Goal: Task Accomplishment & Management: Manage account settings

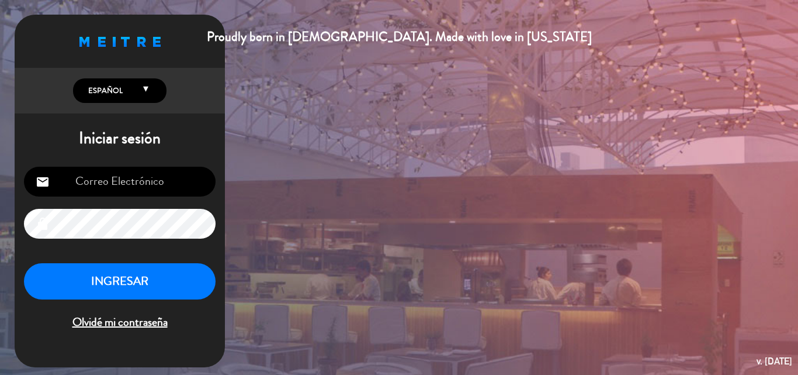
type input "[PERSON_NAME][EMAIL_ADDRESS][DOMAIN_NAME]"
click at [129, 282] on button "INGRESAR" at bounding box center [120, 281] width 192 height 37
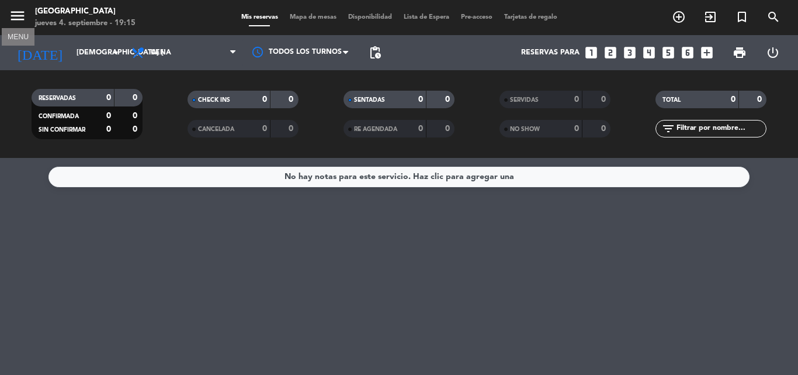
click at [23, 13] on icon "menu" at bounding box center [18, 16] width 18 height 18
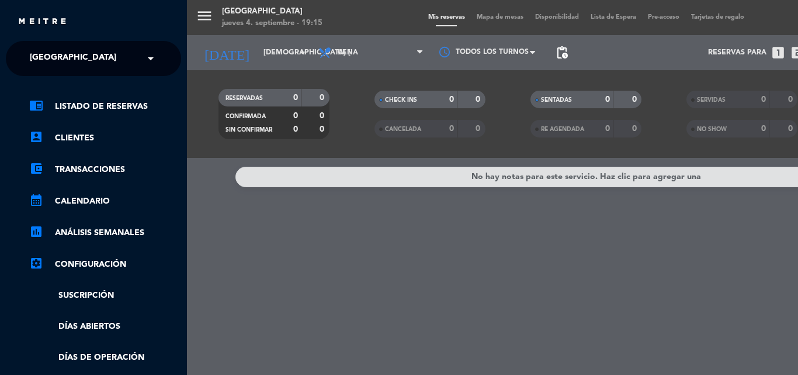
click at [126, 57] on input "text" at bounding box center [94, 59] width 143 height 26
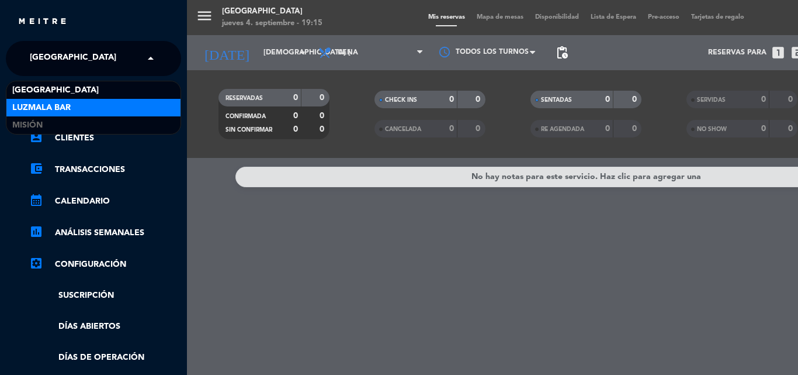
click at [83, 103] on div "Luzmala Bar" at bounding box center [93, 108] width 174 height 18
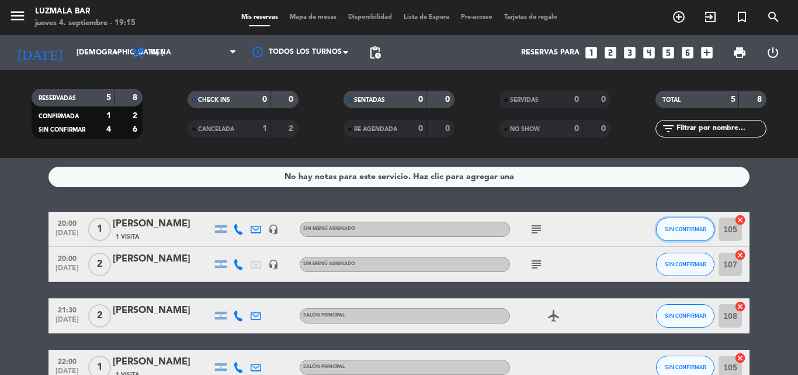
click at [686, 227] on span "SIN CONFIRMAR" at bounding box center [685, 229] width 41 height 6
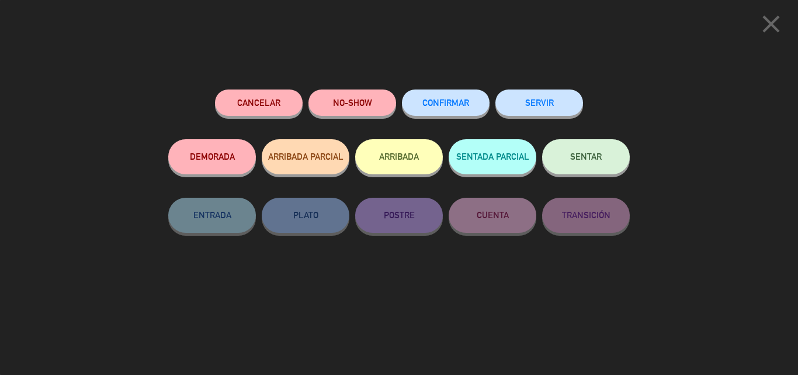
click at [455, 101] on span "CONFIRMAR" at bounding box center [445, 103] width 47 height 10
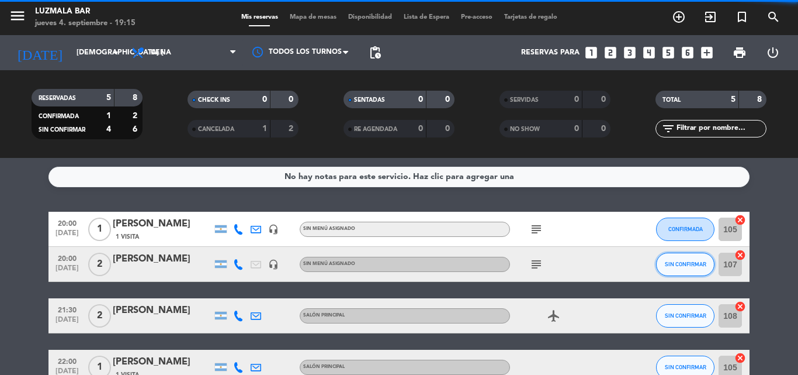
click at [691, 265] on span "SIN CONFIRMAR" at bounding box center [685, 264] width 41 height 6
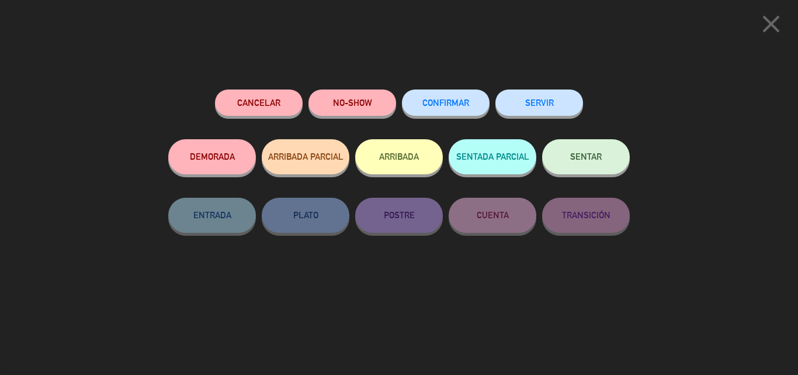
click at [464, 103] on span "CONFIRMAR" at bounding box center [445, 103] width 47 height 10
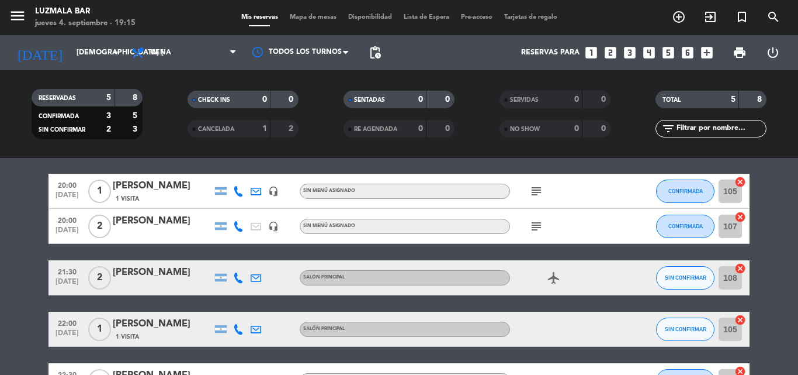
scroll to position [58, 0]
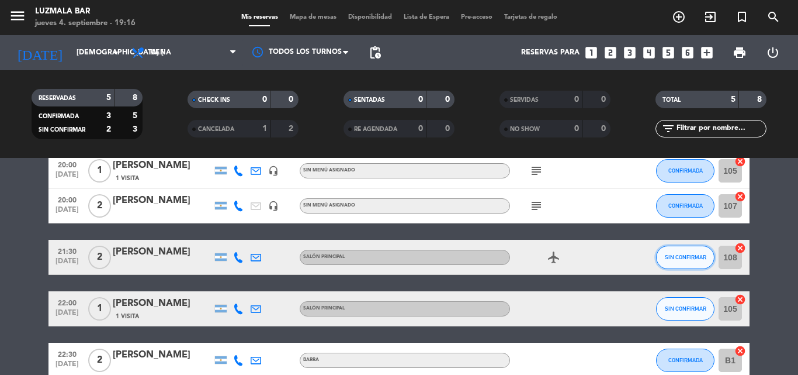
click at [682, 256] on span "SIN CONFIRMAR" at bounding box center [685, 257] width 41 height 6
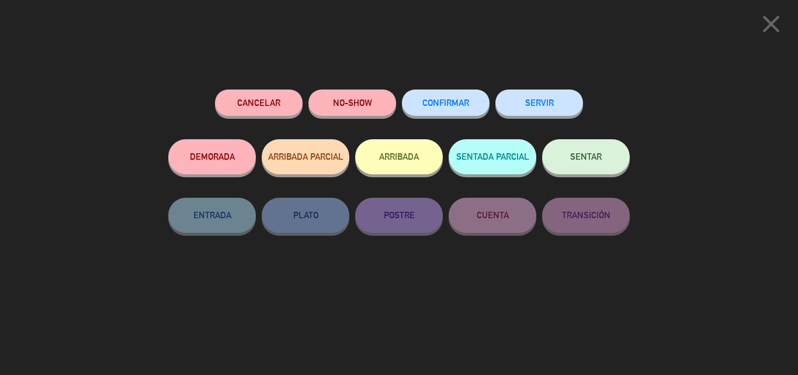
click at [438, 100] on span "CONFIRMAR" at bounding box center [445, 103] width 47 height 10
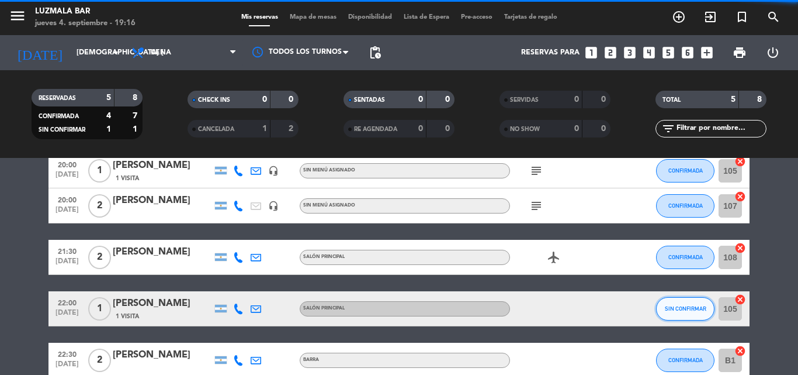
click at [677, 309] on span "SIN CONFIRMAR" at bounding box center [685, 308] width 41 height 6
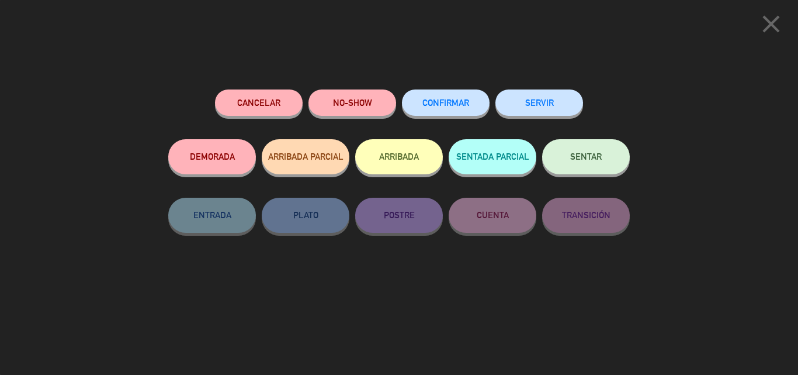
click at [460, 99] on span "CONFIRMAR" at bounding box center [445, 103] width 47 height 10
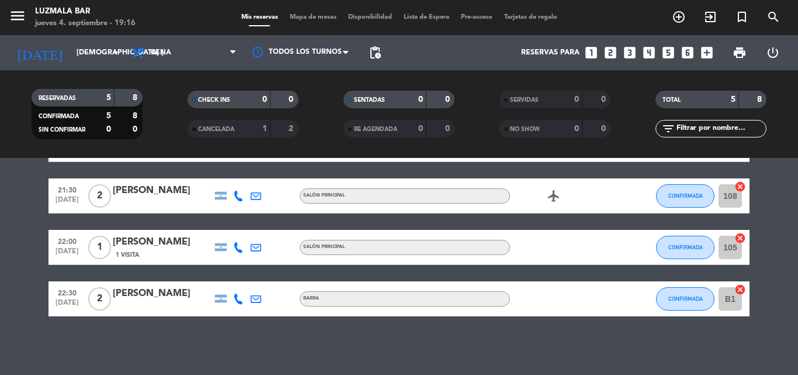
scroll to position [61, 0]
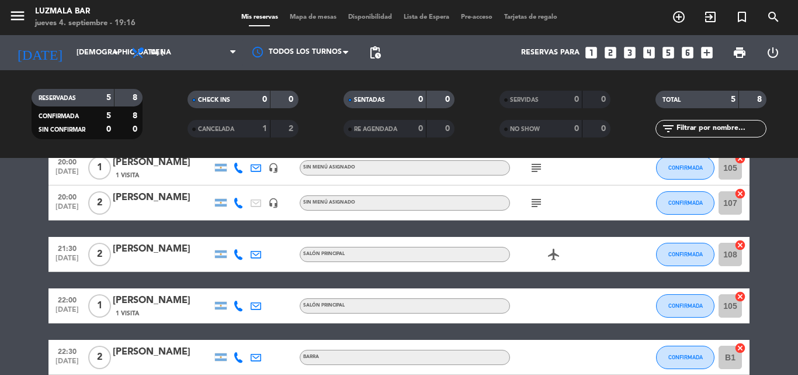
click at [552, 254] on icon "airplanemode_active" at bounding box center [554, 254] width 14 height 14
click at [592, 253] on div "airplanemode_active REGALO DE VIAJE" at bounding box center [562, 254] width 105 height 34
click at [536, 199] on icon "subject" at bounding box center [536, 203] width 14 height 14
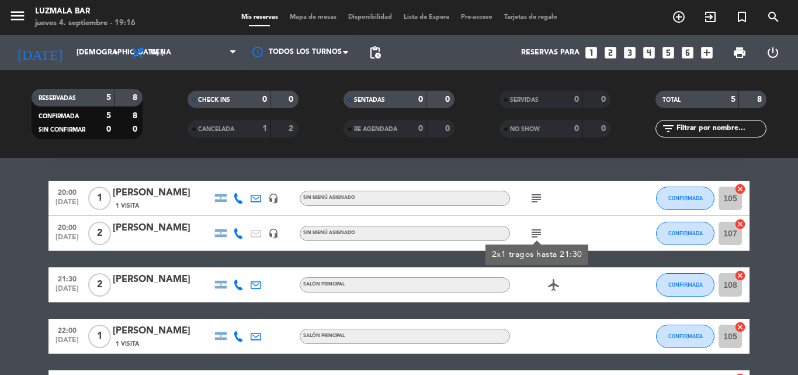
scroll to position [3, 0]
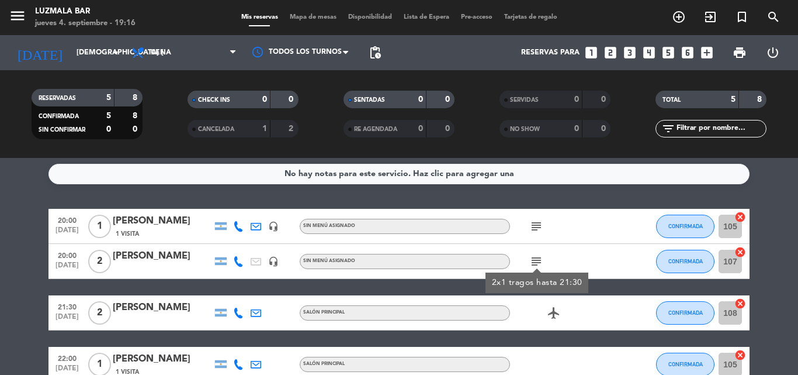
click at [537, 223] on icon "subject" at bounding box center [536, 226] width 14 height 14
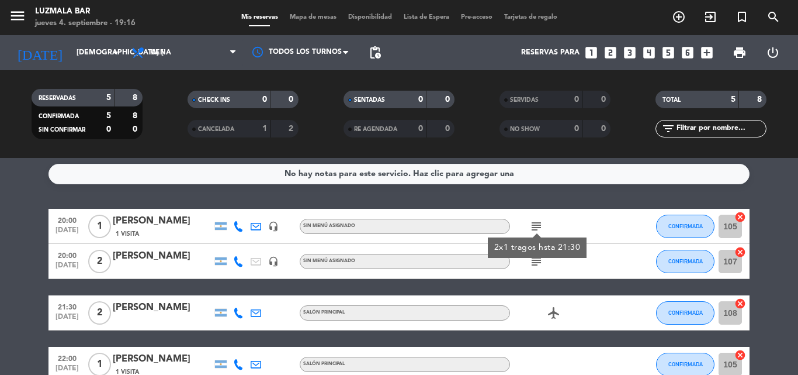
scroll to position [0, 0]
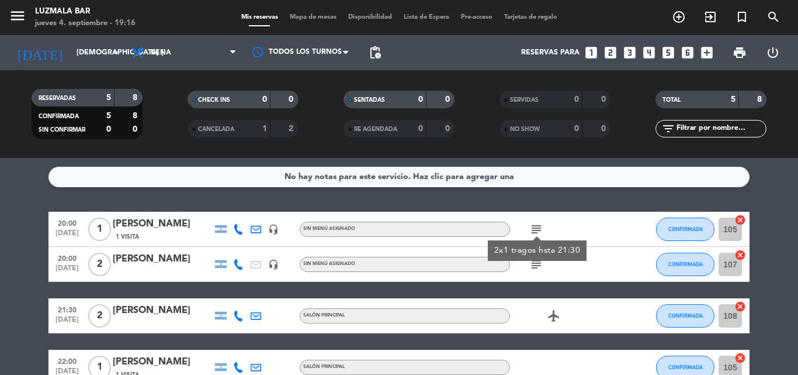
click at [618, 224] on div at bounding box center [631, 228] width 32 height 34
click at [539, 226] on icon "subject" at bounding box center [536, 229] width 14 height 14
click at [605, 258] on div "subject" at bounding box center [562, 264] width 105 height 34
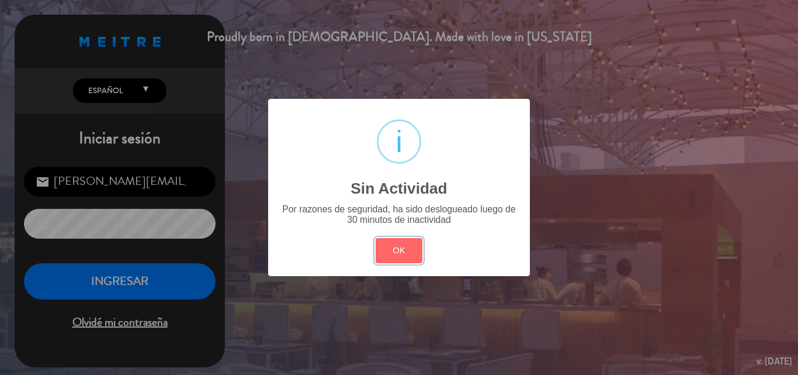
drag, startPoint x: 410, startPoint y: 247, endPoint x: 399, endPoint y: 248, distance: 11.2
click at [410, 248] on button "OK" at bounding box center [399, 250] width 47 height 25
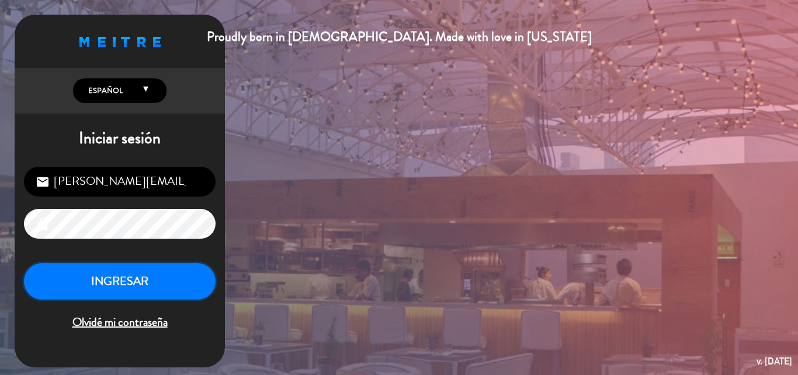
click at [144, 280] on button "INGRESAR" at bounding box center [120, 281] width 192 height 37
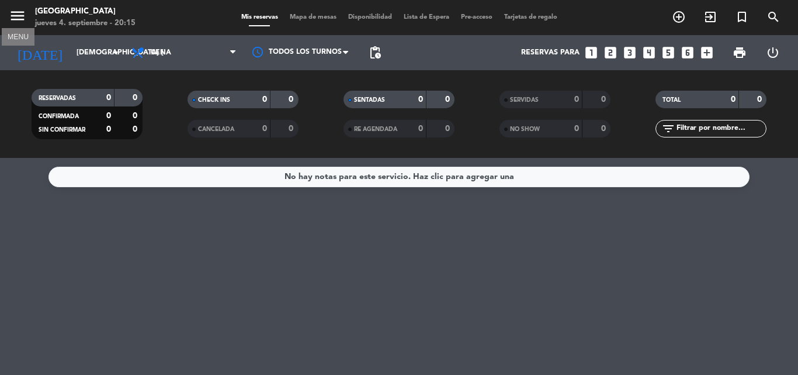
click at [19, 16] on icon "menu" at bounding box center [18, 16] width 18 height 18
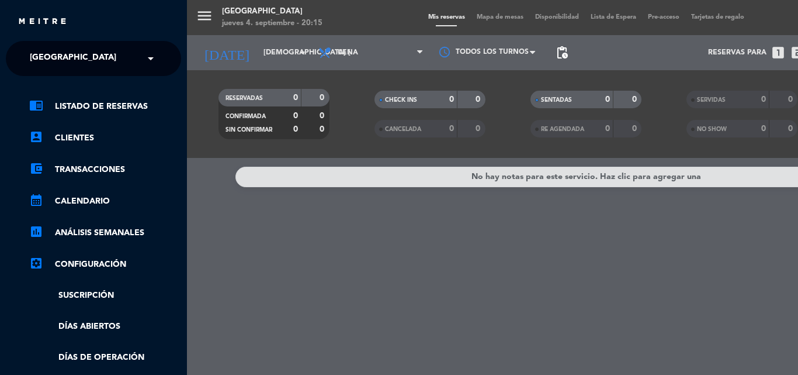
click at [117, 57] on input "text" at bounding box center [94, 59] width 143 height 26
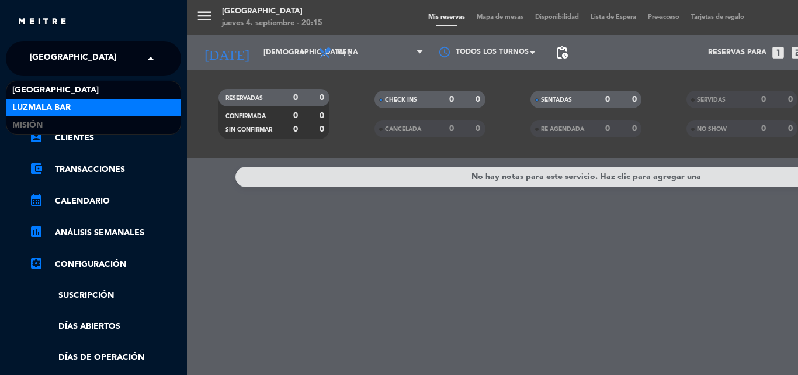
click at [30, 108] on span "Luzmala Bar" at bounding box center [41, 107] width 58 height 13
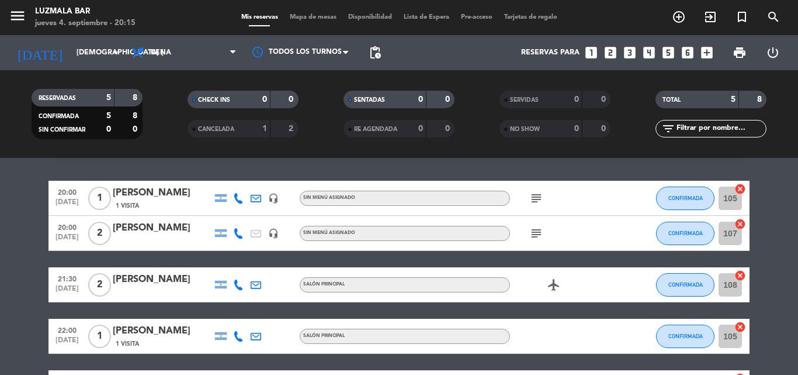
scroll to position [58, 0]
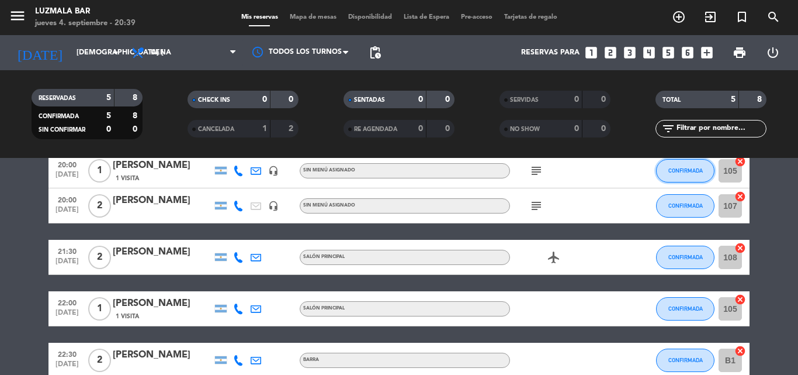
click at [689, 171] on span "CONFIRMADA" at bounding box center [685, 170] width 34 height 6
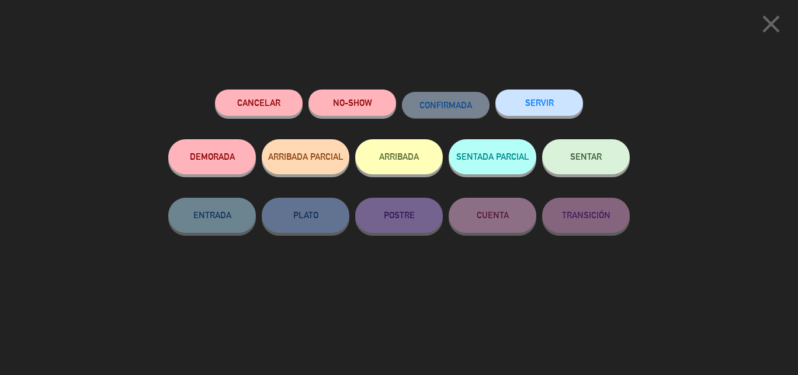
drag, startPoint x: 233, startPoint y: 157, endPoint x: 257, endPoint y: 157, distance: 24.5
click at [233, 155] on button "DEMORADA" at bounding box center [212, 156] width 88 height 35
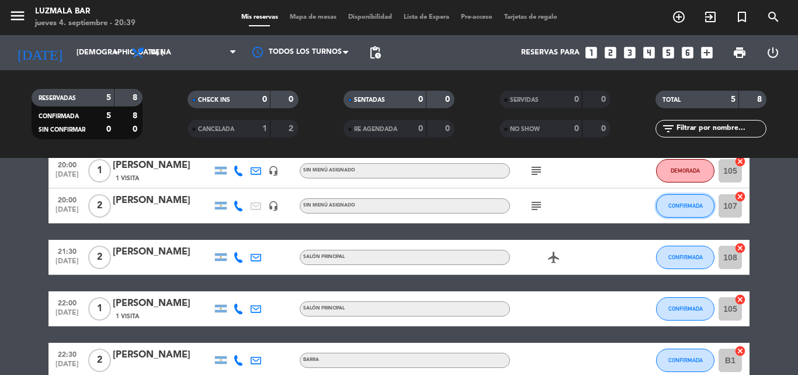
click at [682, 206] on span "CONFIRMADA" at bounding box center [685, 205] width 34 height 6
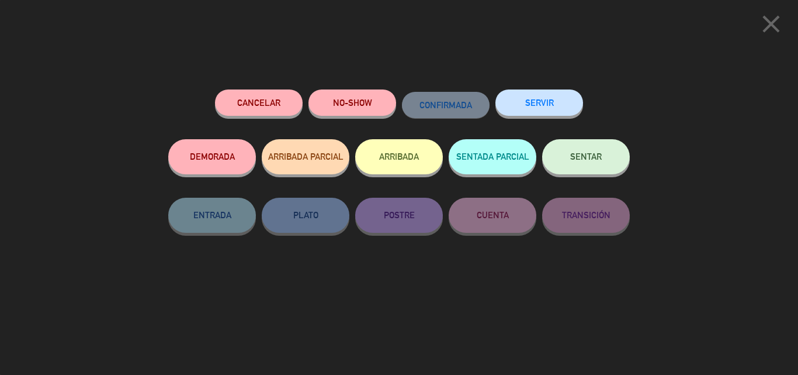
click at [211, 148] on button "DEMORADA" at bounding box center [212, 156] width 88 height 35
